Goal: Transaction & Acquisition: Purchase product/service

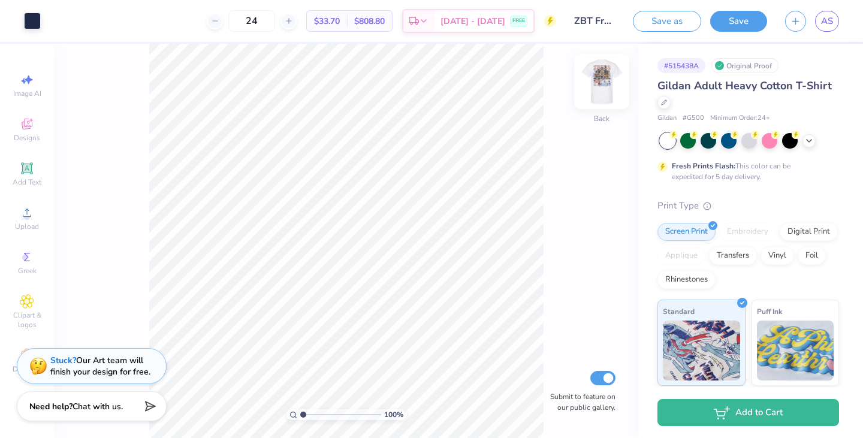
click at [595, 78] on img at bounding box center [602, 82] width 48 height 48
click at [670, 105] on div at bounding box center [663, 101] width 13 height 13
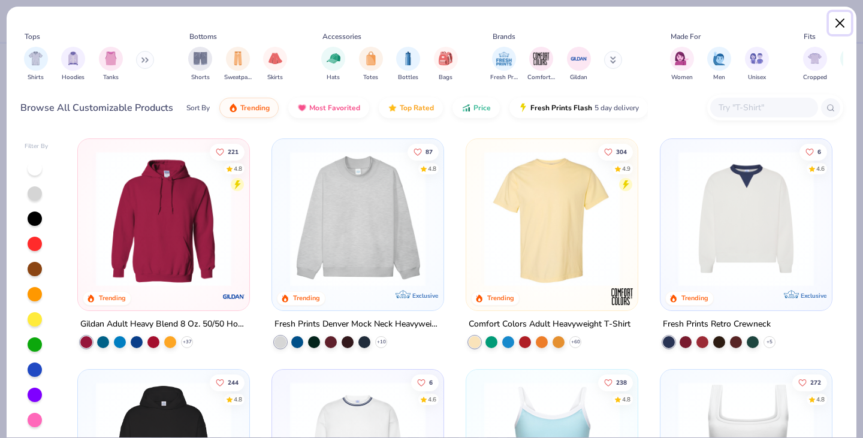
click at [835, 20] on button "Close" at bounding box center [840, 23] width 23 height 23
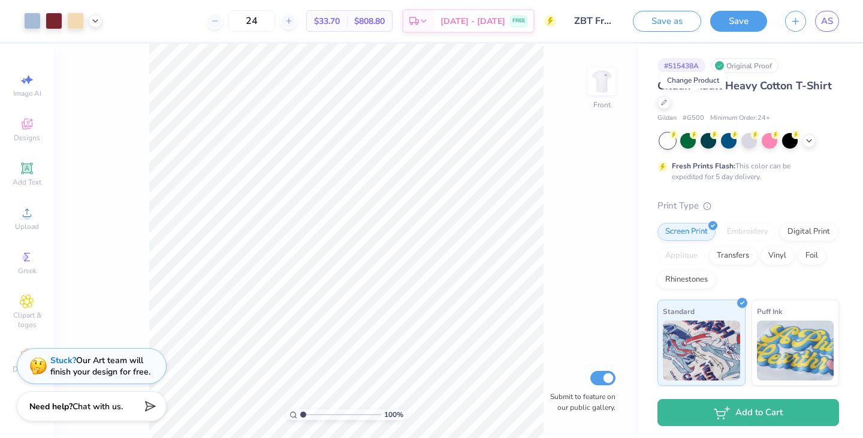
click at [802, 208] on div "Print Type" at bounding box center [748, 206] width 182 height 14
drag, startPoint x: 772, startPoint y: 116, endPoint x: 656, endPoint y: 123, distance: 116.5
click at [656, 123] on div "# 515438A Original Proof Gildan Adult Heavy Cotton T-Shirt Gildan # G500 Minimu…" at bounding box center [750, 307] width 225 height 527
click at [792, 197] on div "Gildan Adult Heavy Cotton T-Shirt Gildan # G500 Minimum Order: 24 + Fresh Print…" at bounding box center [748, 324] width 182 height 493
click at [805, 141] on icon at bounding box center [809, 140] width 10 height 10
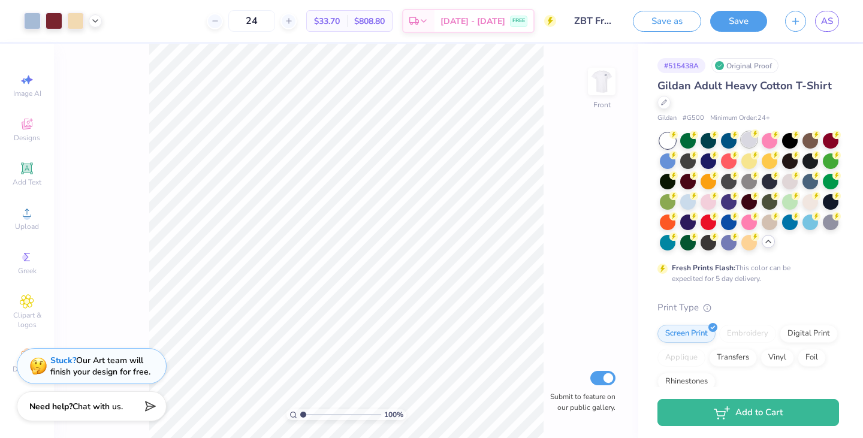
click at [747, 146] on div at bounding box center [749, 140] width 16 height 16
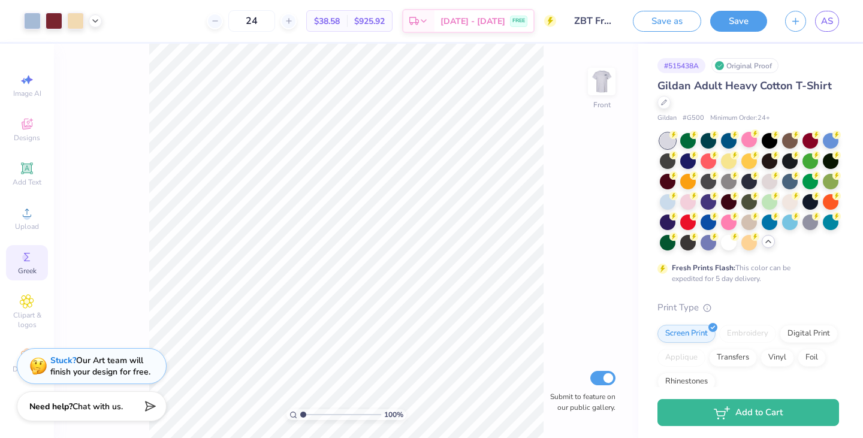
click at [28, 261] on icon at bounding box center [27, 257] width 6 height 8
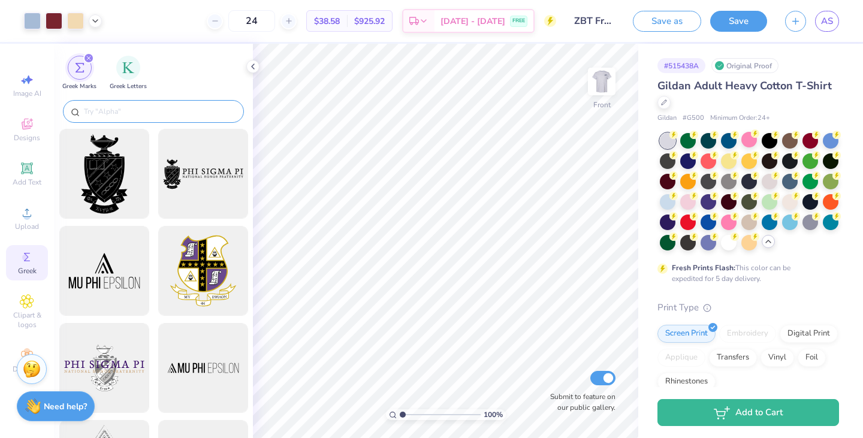
click at [150, 107] on input "text" at bounding box center [159, 111] width 153 height 12
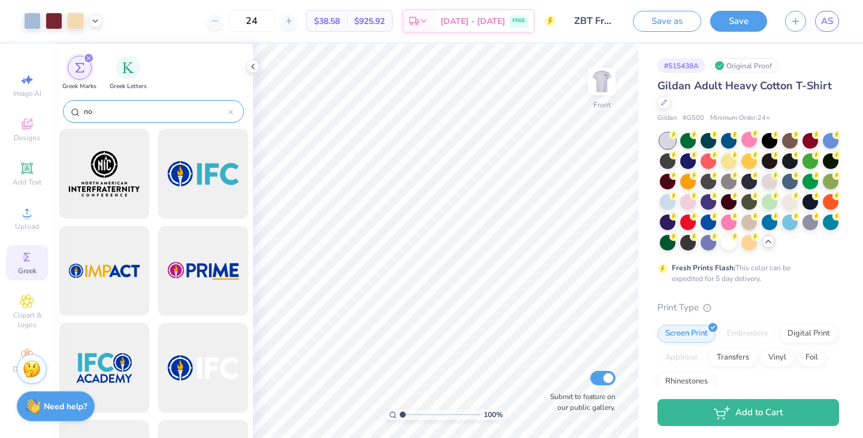
type input "n"
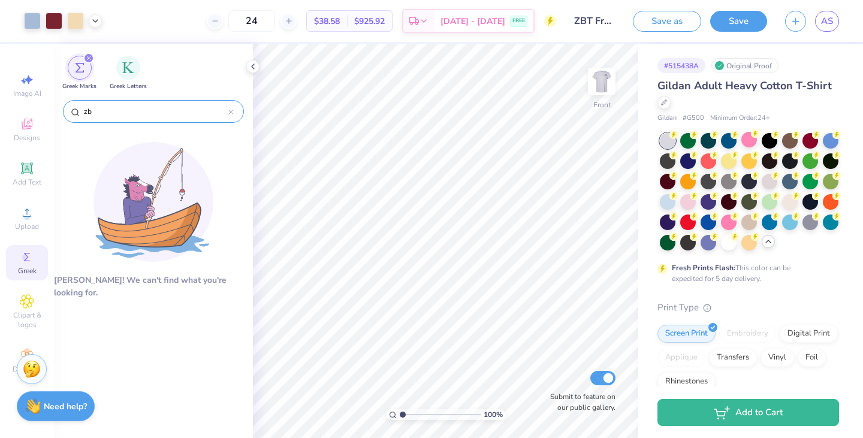
type input "zbt"
drag, startPoint x: 150, startPoint y: 107, endPoint x: 78, endPoint y: 110, distance: 72.0
click at [78, 110] on div "zbt" at bounding box center [153, 111] width 181 height 23
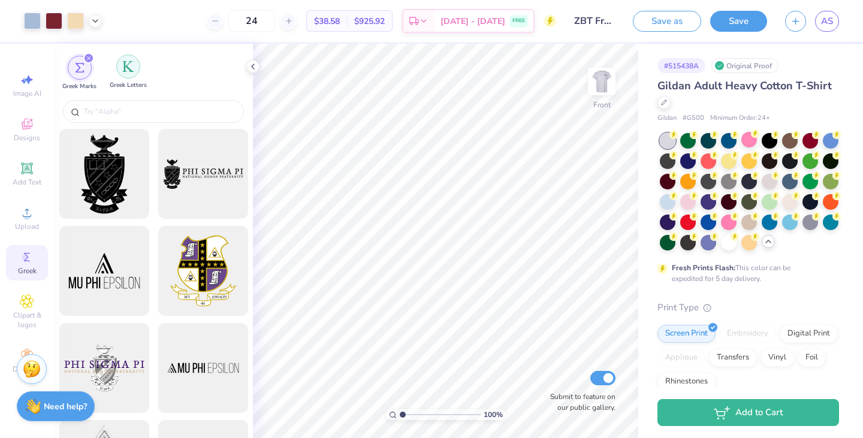
click at [124, 74] on div "filter for Greek Letters" at bounding box center [128, 67] width 24 height 24
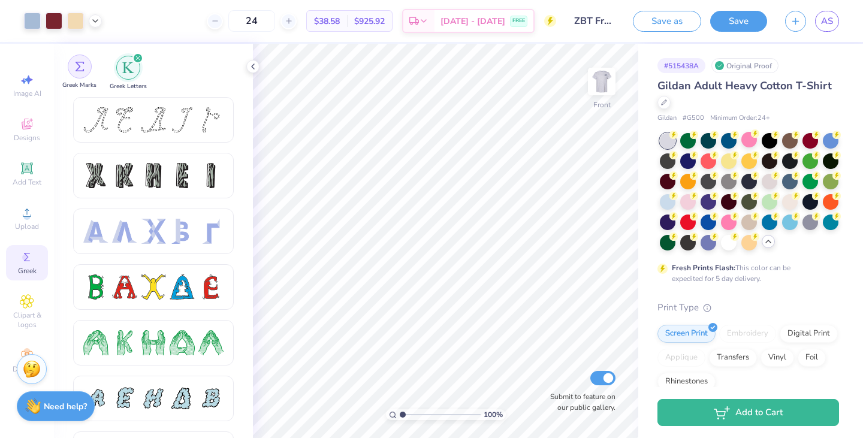
click at [78, 69] on img "filter for Greek Marks" at bounding box center [80, 67] width 10 height 10
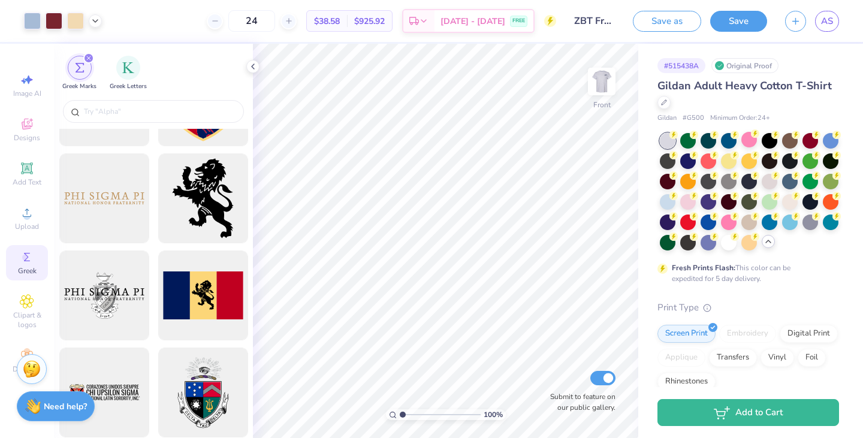
scroll to position [763, 0]
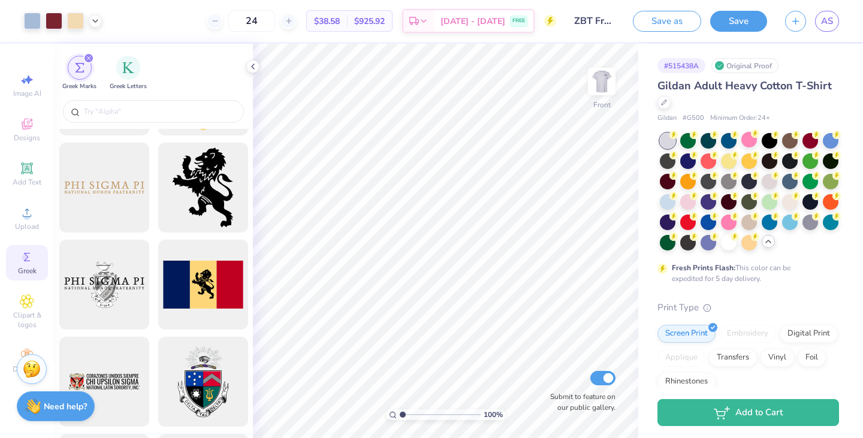
click at [340, 19] on span "$38.58" at bounding box center [327, 21] width 26 height 13
click at [95, 19] on icon at bounding box center [95, 20] width 10 height 10
click at [93, 23] on icon at bounding box center [95, 20] width 10 height 10
click at [293, 23] on icon at bounding box center [289, 21] width 8 height 8
click at [219, 22] on icon at bounding box center [215, 21] width 8 height 8
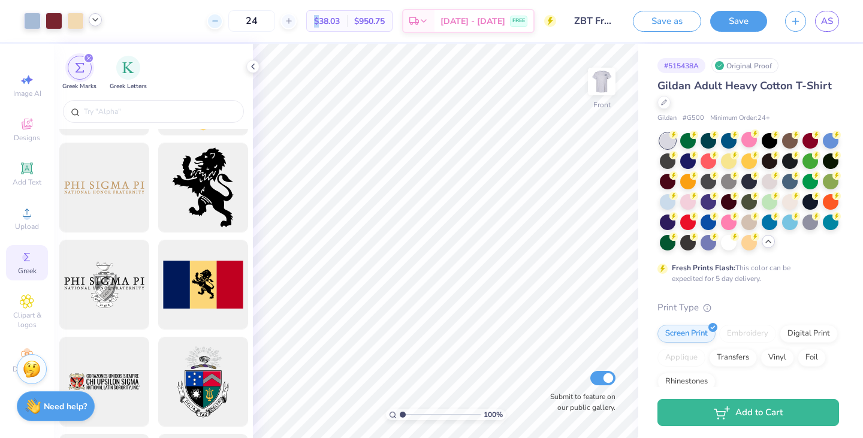
click at [219, 22] on icon at bounding box center [215, 21] width 8 height 8
click at [290, 18] on div at bounding box center [282, 21] width 16 height 16
type input "24"
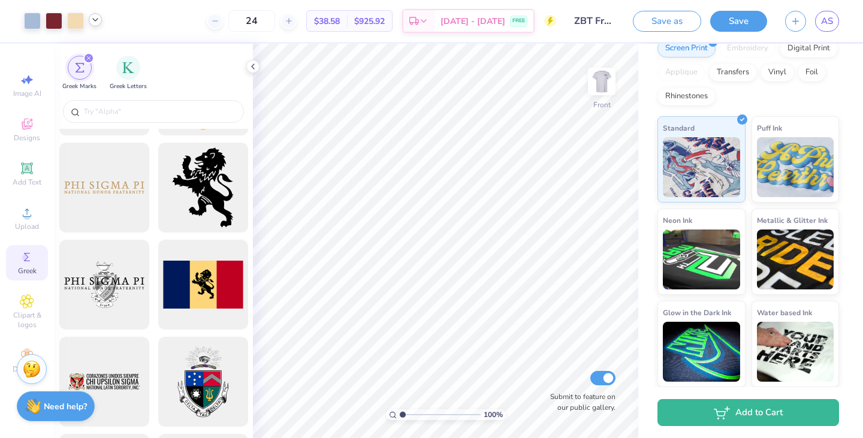
scroll to position [0, 0]
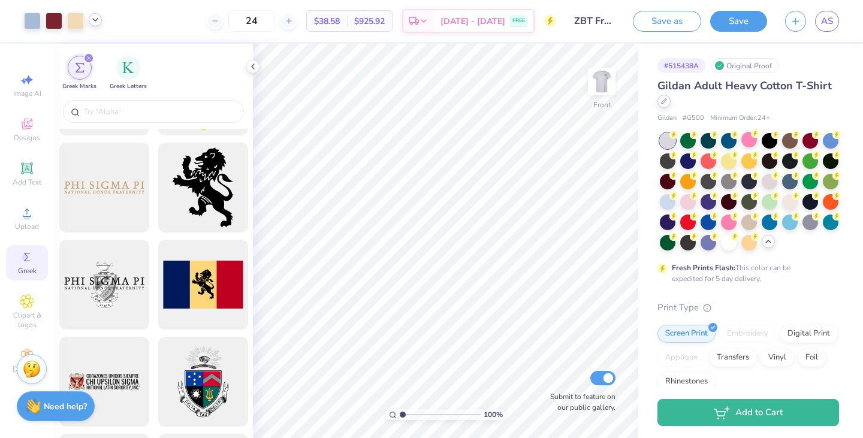
click at [667, 102] on icon at bounding box center [664, 101] width 6 height 6
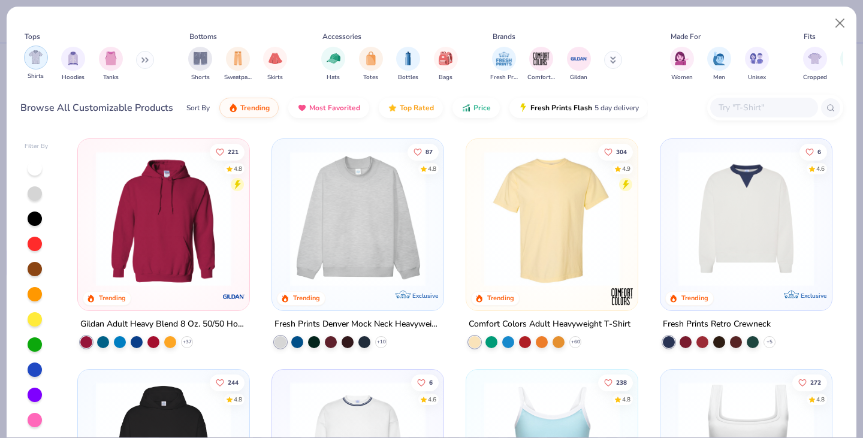
click at [34, 60] on img "filter for Shirts" at bounding box center [36, 57] width 14 height 14
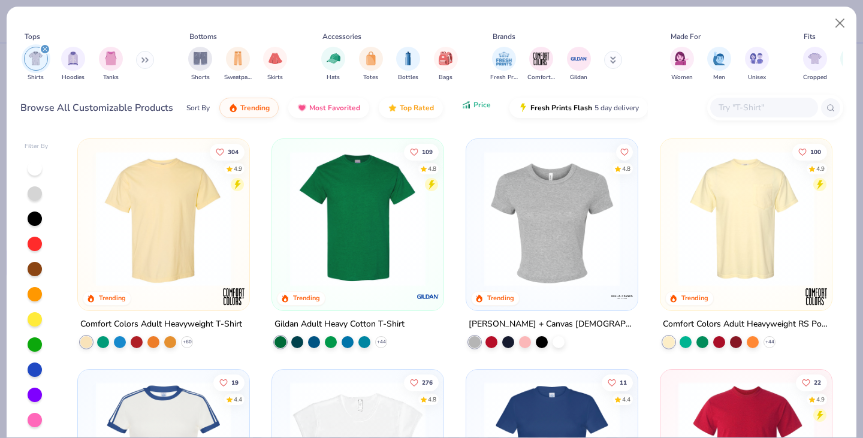
click at [487, 107] on span "Price" at bounding box center [481, 105] width 17 height 10
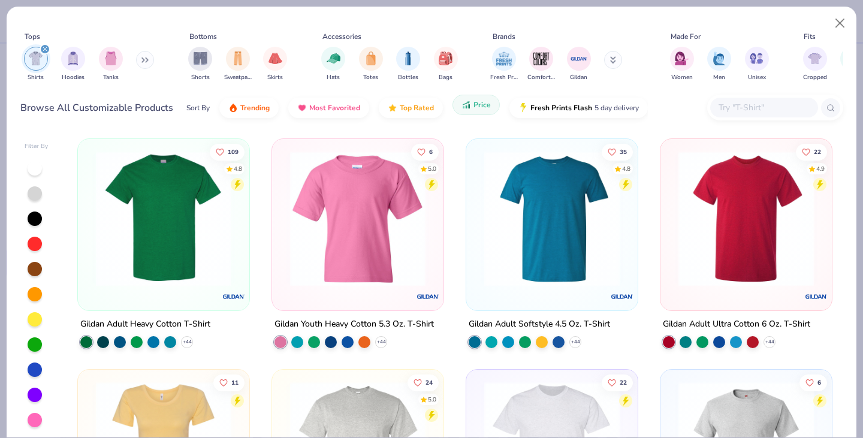
click at [487, 107] on span "Price" at bounding box center [481, 105] width 17 height 10
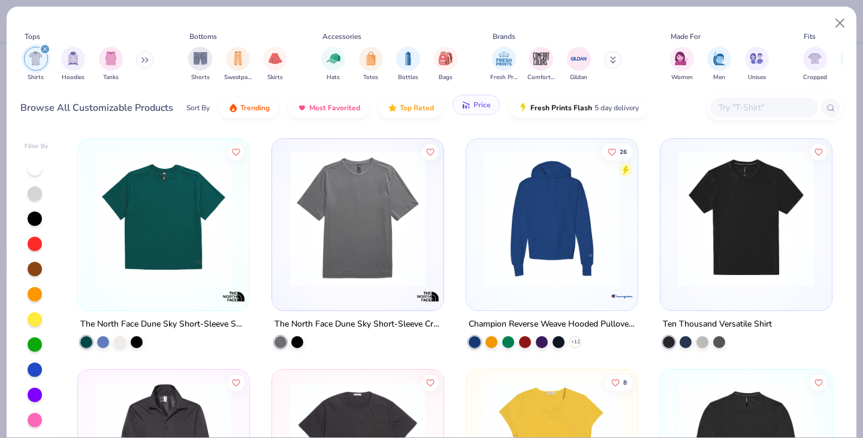
click at [485, 104] on span "Price" at bounding box center [481, 105] width 17 height 10
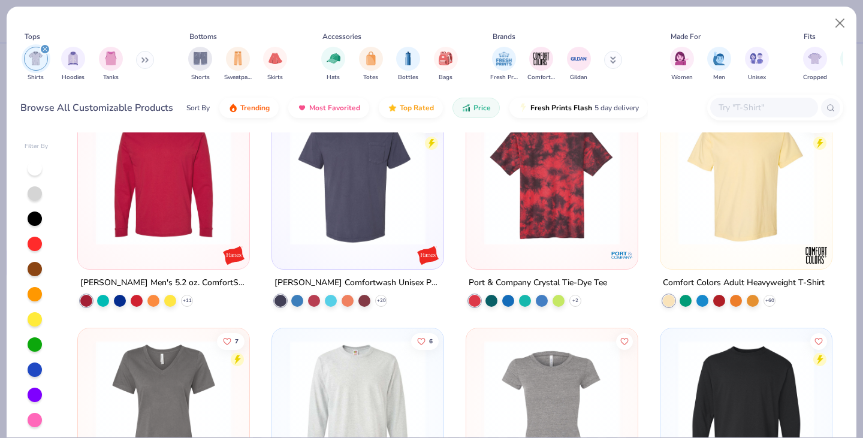
scroll to position [3914, 0]
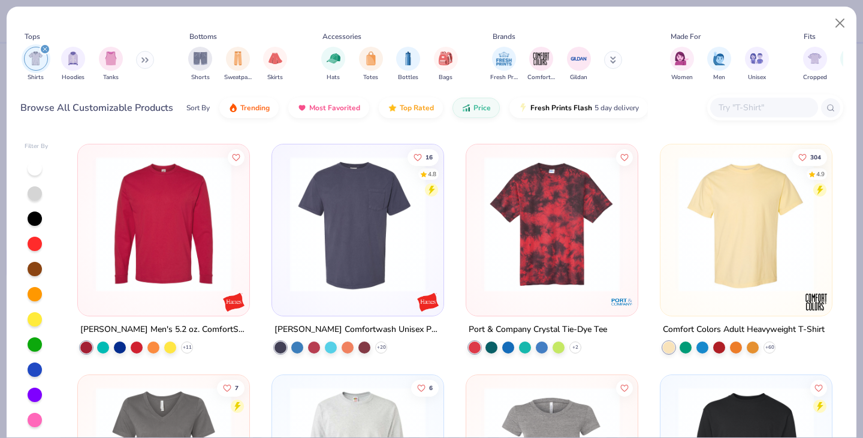
click at [352, 231] on img at bounding box center [357, 223] width 147 height 135
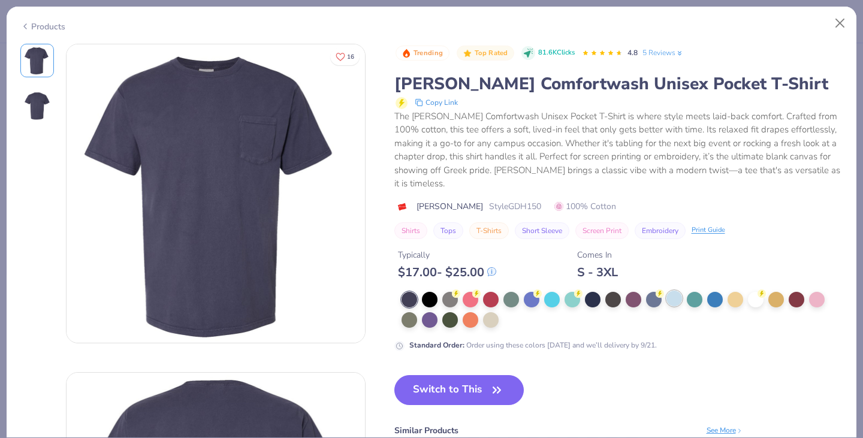
click at [675, 298] on div at bounding box center [674, 299] width 16 height 16
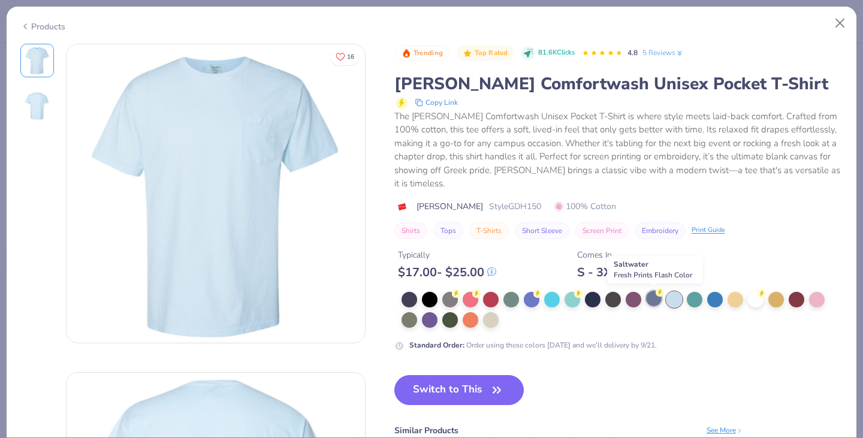
click at [656, 297] on div at bounding box center [654, 299] width 16 height 16
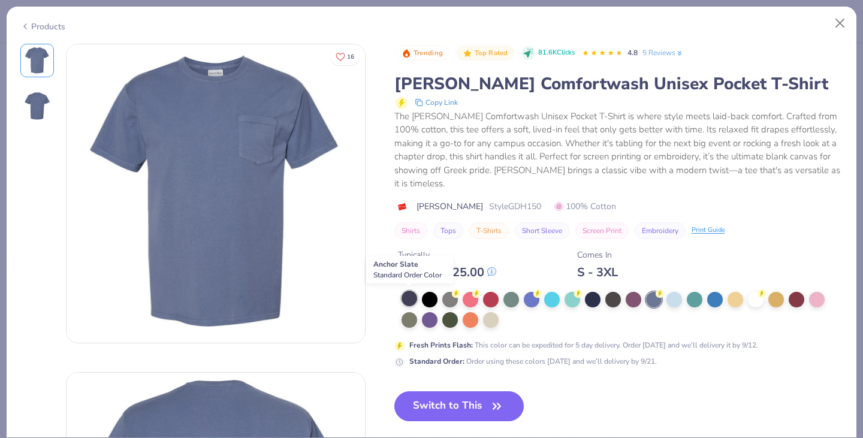
click at [408, 297] on div at bounding box center [409, 299] width 16 height 16
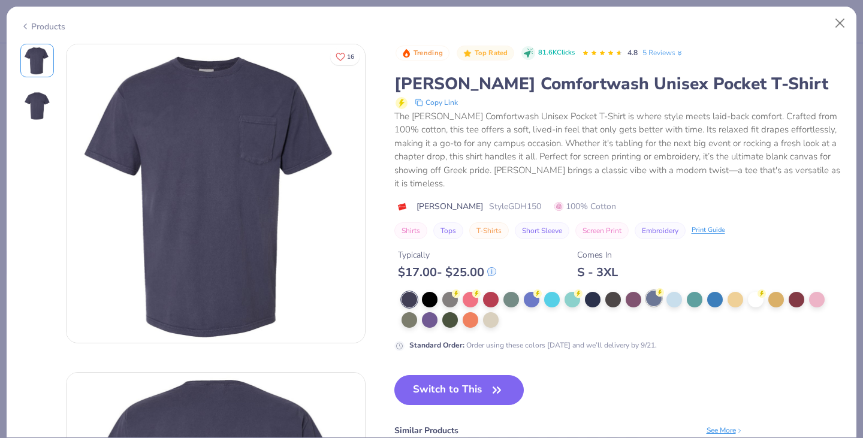
click at [651, 301] on div at bounding box center [654, 299] width 16 height 16
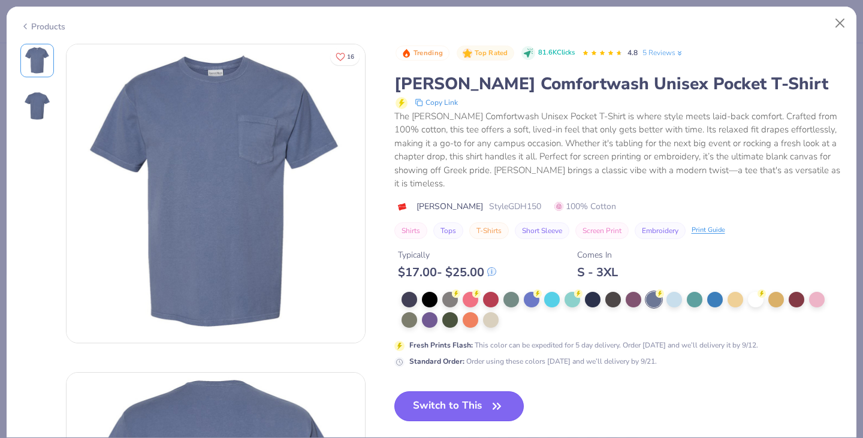
click at [502, 407] on icon "button" at bounding box center [496, 406] width 17 height 17
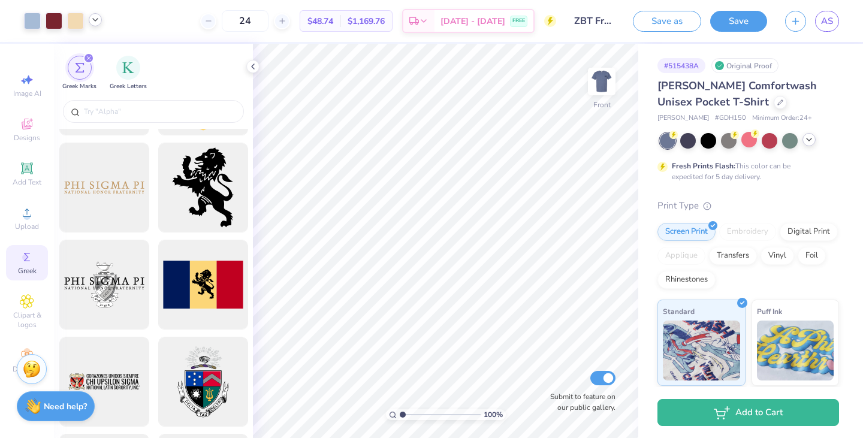
click at [333, 18] on span "$48.74" at bounding box center [320, 21] width 26 height 13
click at [333, 27] on span "$48.74" at bounding box center [320, 21] width 26 height 13
click at [706, 137] on div at bounding box center [708, 140] width 16 height 16
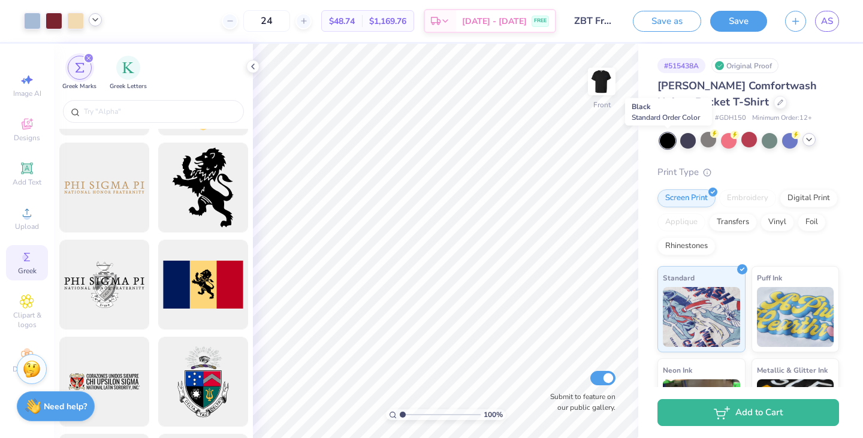
click at [666, 137] on div at bounding box center [668, 141] width 16 height 16
click at [805, 141] on icon at bounding box center [809, 140] width 10 height 10
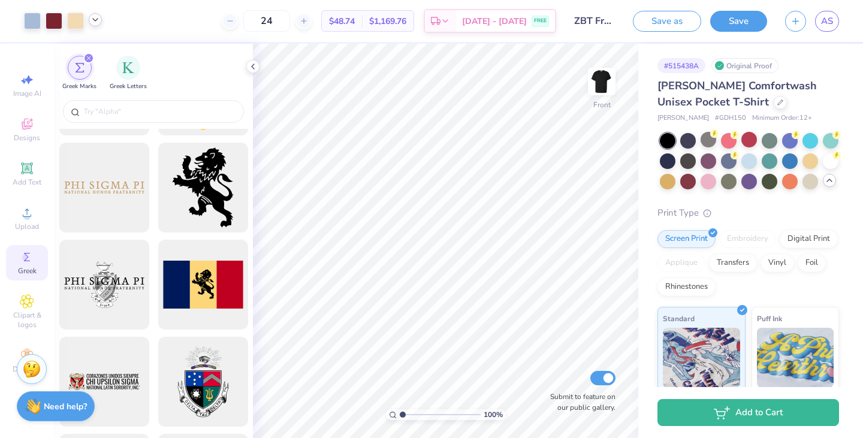
click at [827, 182] on polyline at bounding box center [829, 180] width 5 height 2
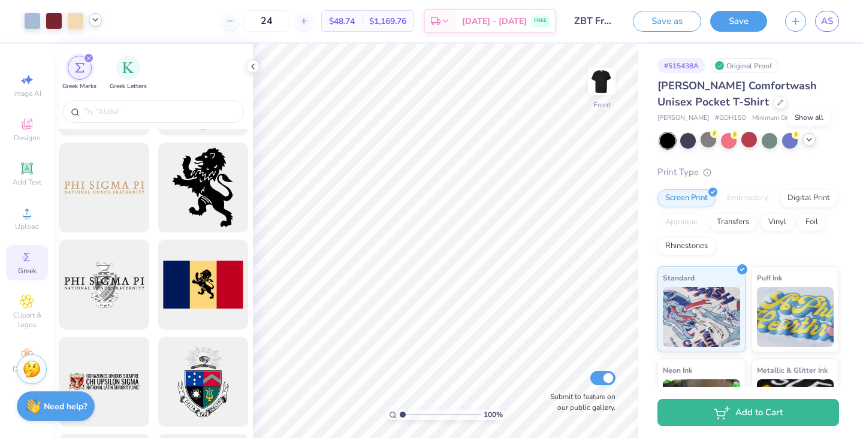
click at [352, 18] on span "$48.74" at bounding box center [342, 21] width 26 height 13
click at [810, 138] on icon at bounding box center [809, 140] width 10 height 10
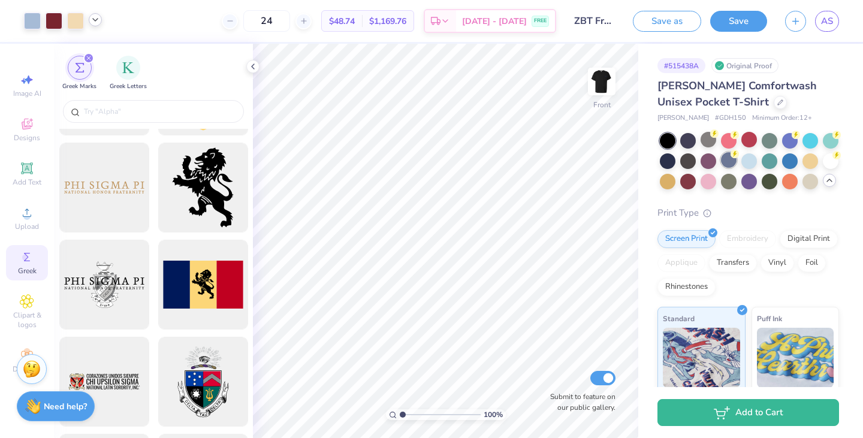
click at [736, 158] on div at bounding box center [729, 160] width 16 height 16
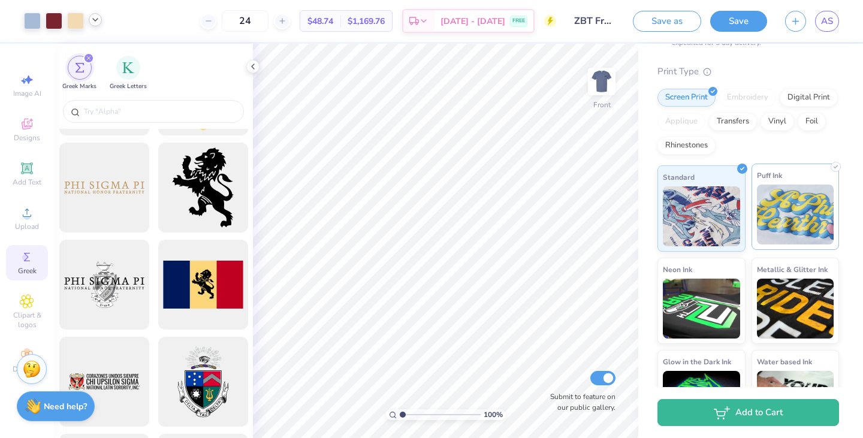
scroll to position [174, 0]
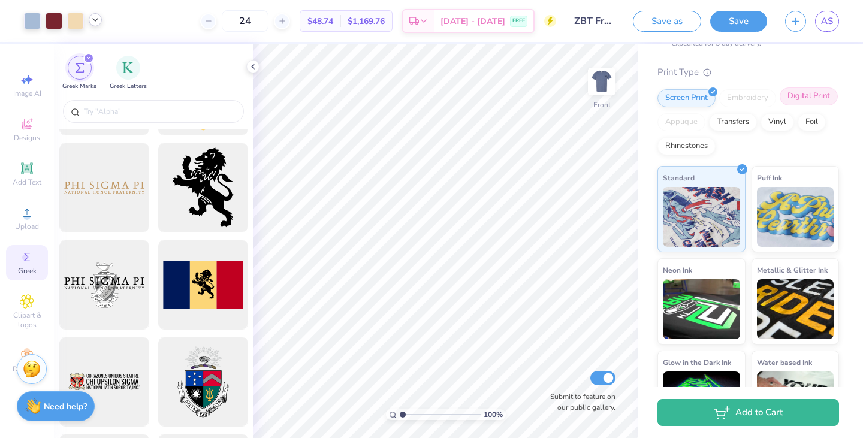
click at [780, 105] on div "Digital Print" at bounding box center [809, 96] width 58 height 18
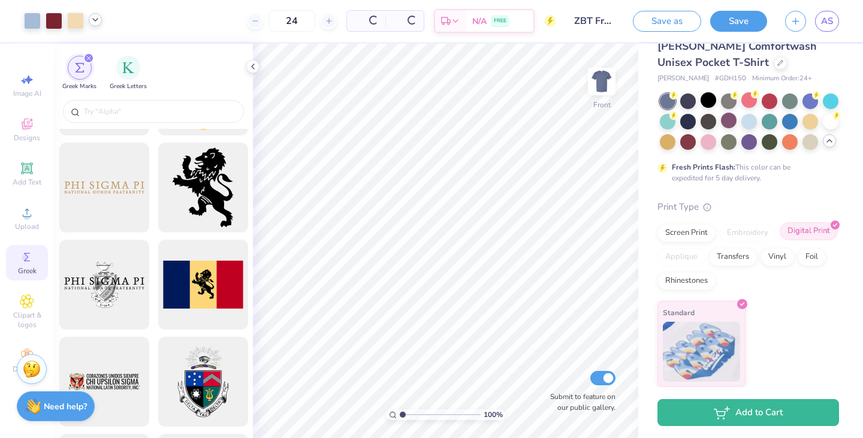
scroll to position [60, 0]
click at [702, 234] on div "Screen Print" at bounding box center [686, 231] width 58 height 18
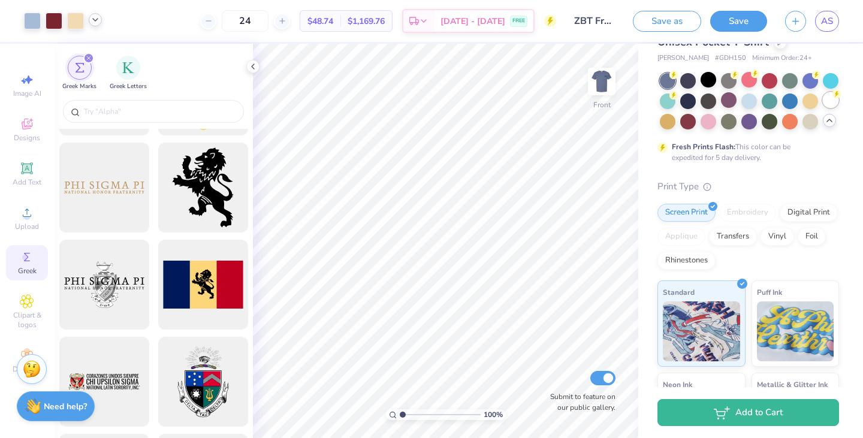
click at [823, 108] on div at bounding box center [831, 100] width 16 height 16
click at [591, 92] on img at bounding box center [602, 82] width 48 height 48
click at [176, 108] on input "text" at bounding box center [159, 111] width 153 height 12
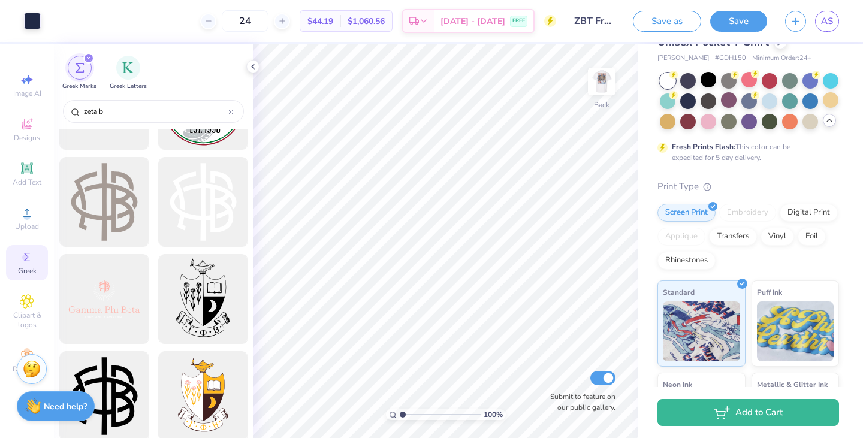
scroll to position [626, 0]
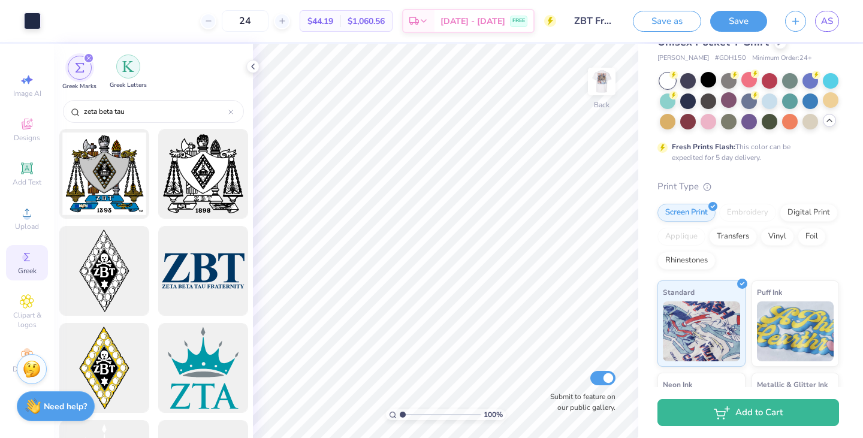
type input "zeta beta tau"
click at [129, 65] on img "filter for Greek Letters" at bounding box center [128, 67] width 12 height 12
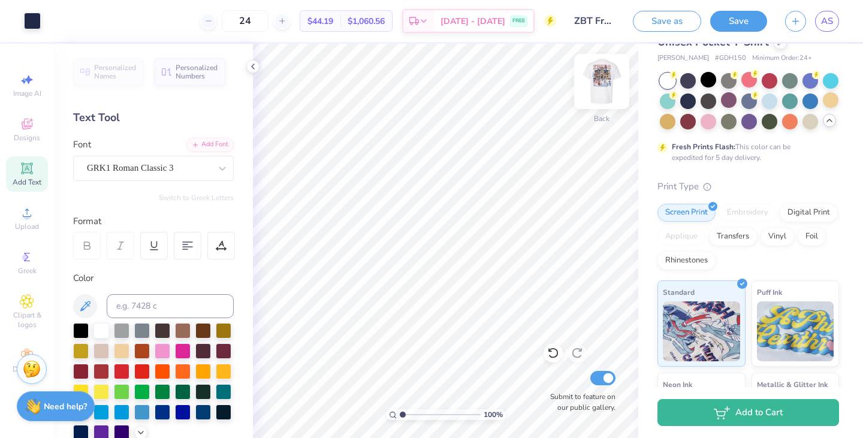
click at [600, 70] on img at bounding box center [602, 82] width 48 height 48
